Goal: Navigation & Orientation: Find specific page/section

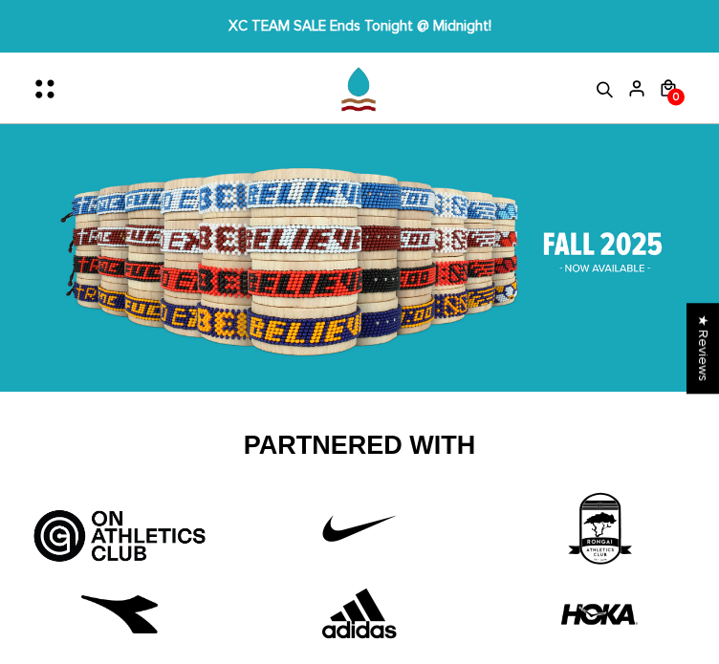
click at [502, 307] on img at bounding box center [359, 258] width 719 height 268
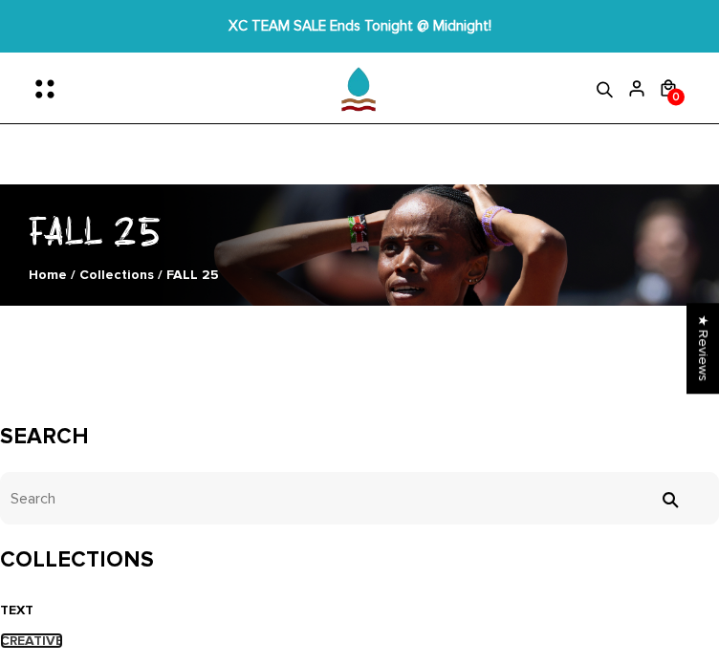
click at [42, 643] on link "CREATIVE" at bounding box center [31, 641] width 63 height 16
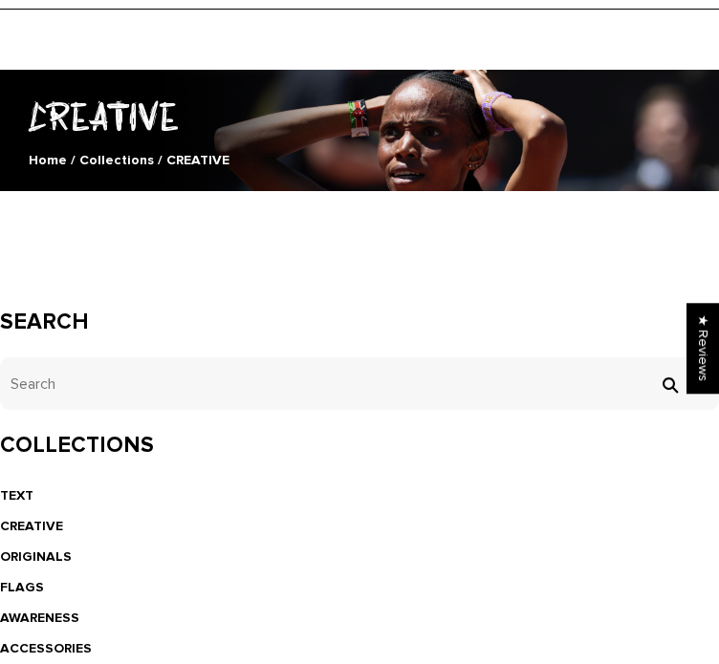
scroll to position [38, 0]
